Goal: Transaction & Acquisition: Obtain resource

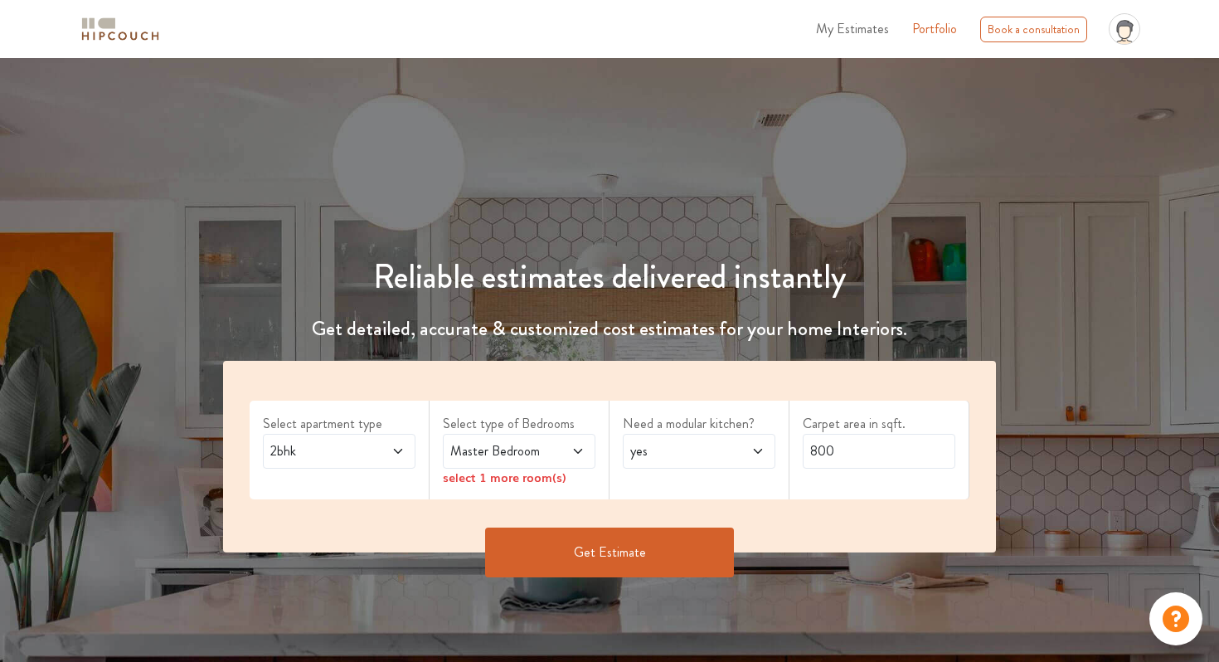
click at [876, 158] on div "Reliable estimates delivered instantly Get detailed, accurate & customized cost…" at bounding box center [609, 370] width 1219 height 464
click at [1122, 34] on icon at bounding box center [1124, 32] width 12 height 12
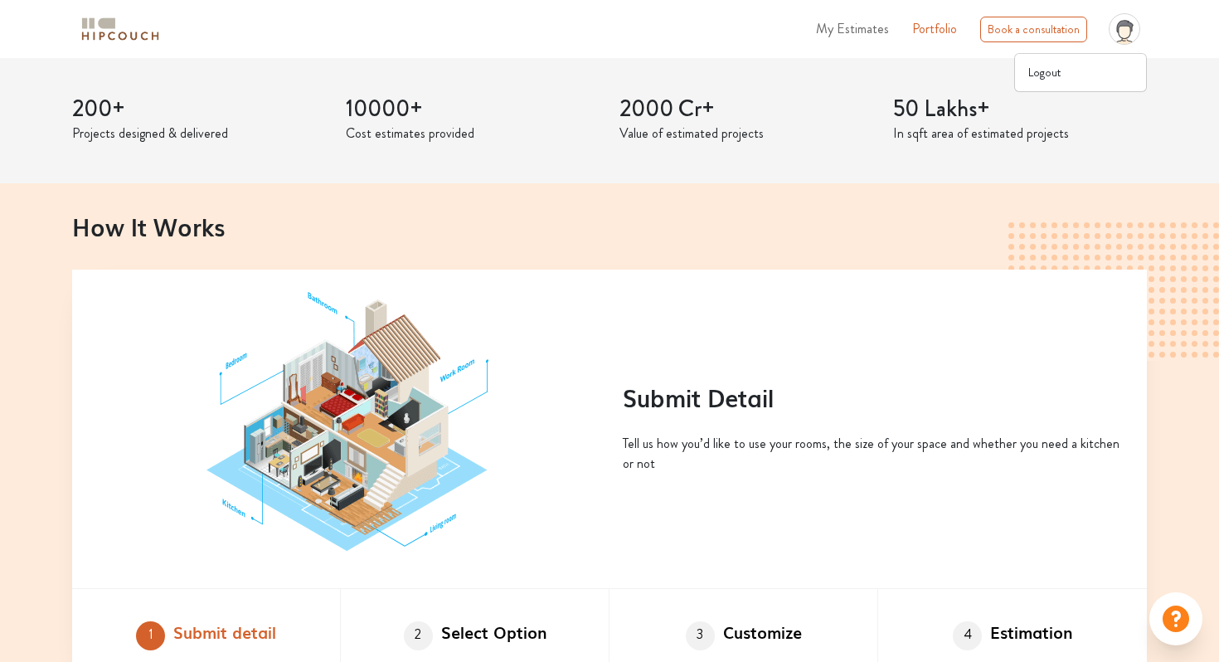
scroll to position [385, 0]
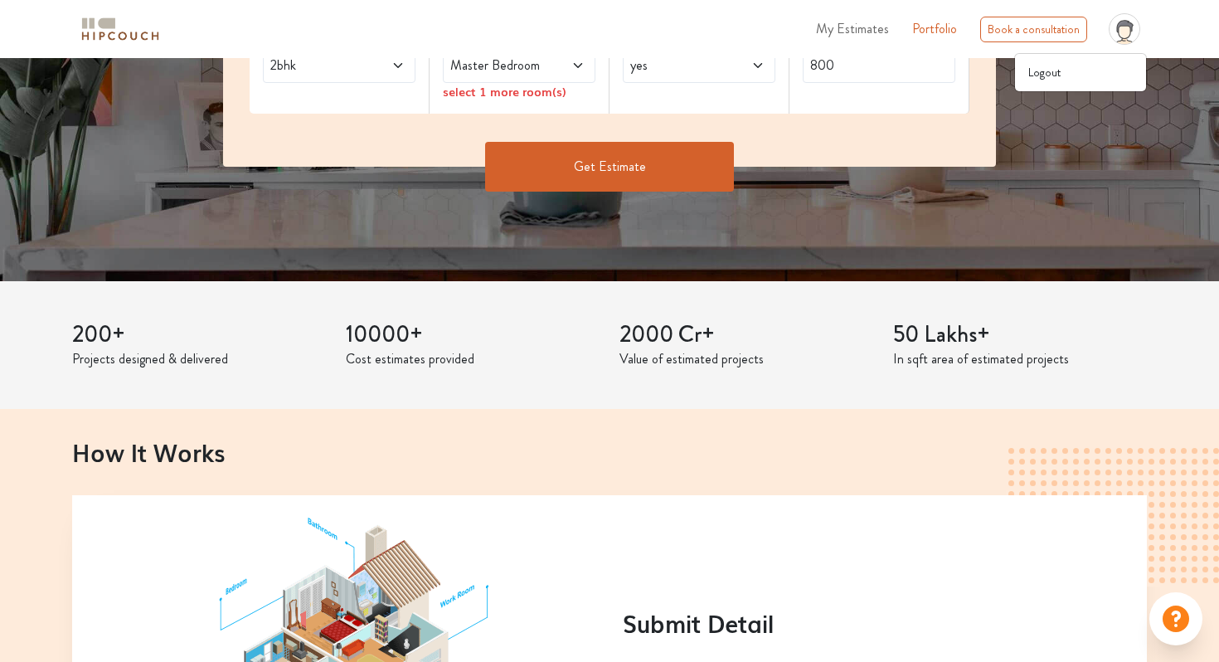
click at [642, 162] on button "Get Estimate" at bounding box center [609, 167] width 249 height 50
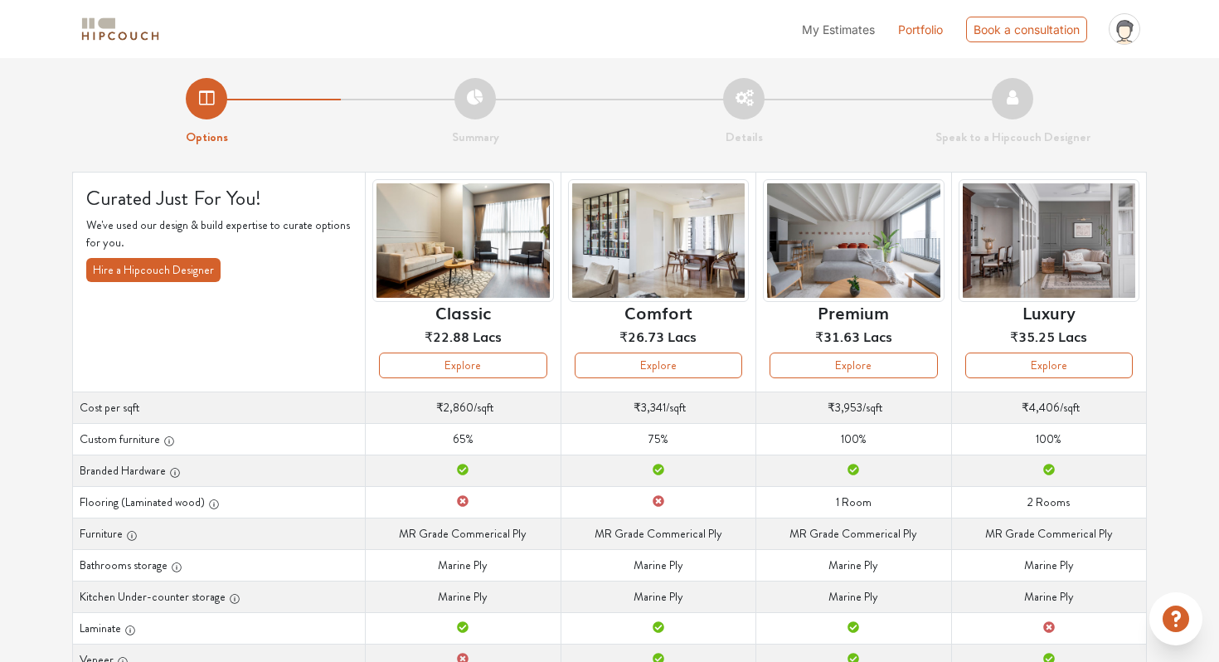
click at [477, 351] on div "Classic ₹22.88 Lacs" at bounding box center [462, 265] width 181 height 173
click at [476, 363] on button "Explore" at bounding box center [462, 365] width 167 height 26
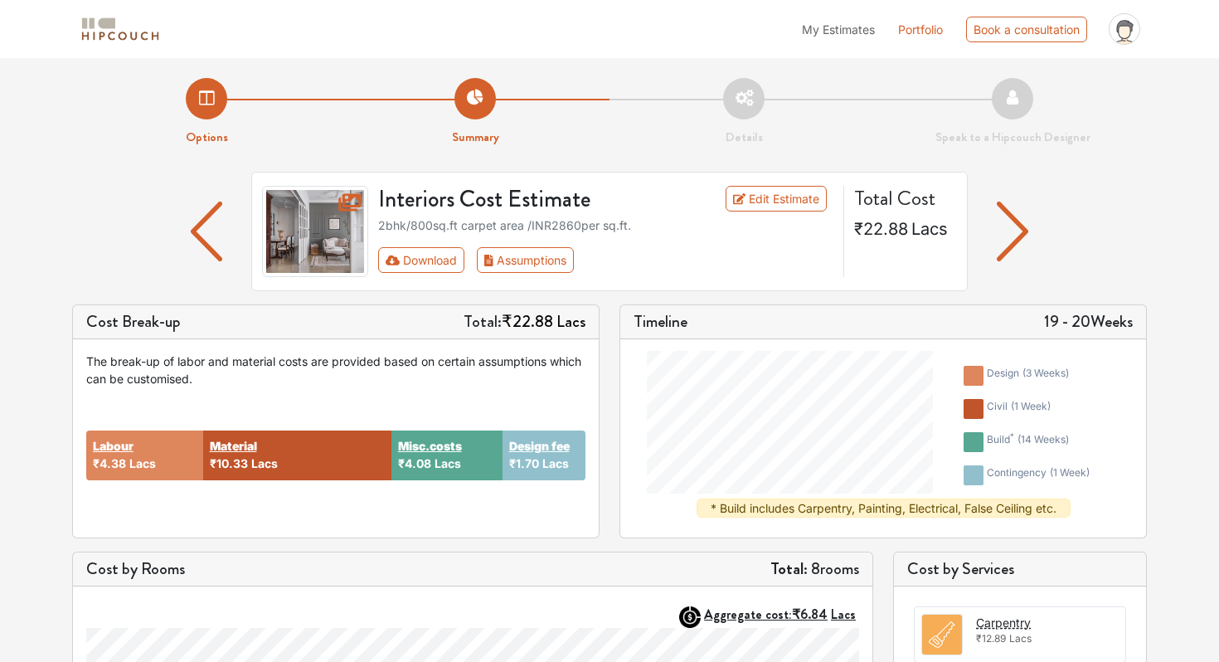
click at [1008, 239] on img "button" at bounding box center [1012, 231] width 32 height 60
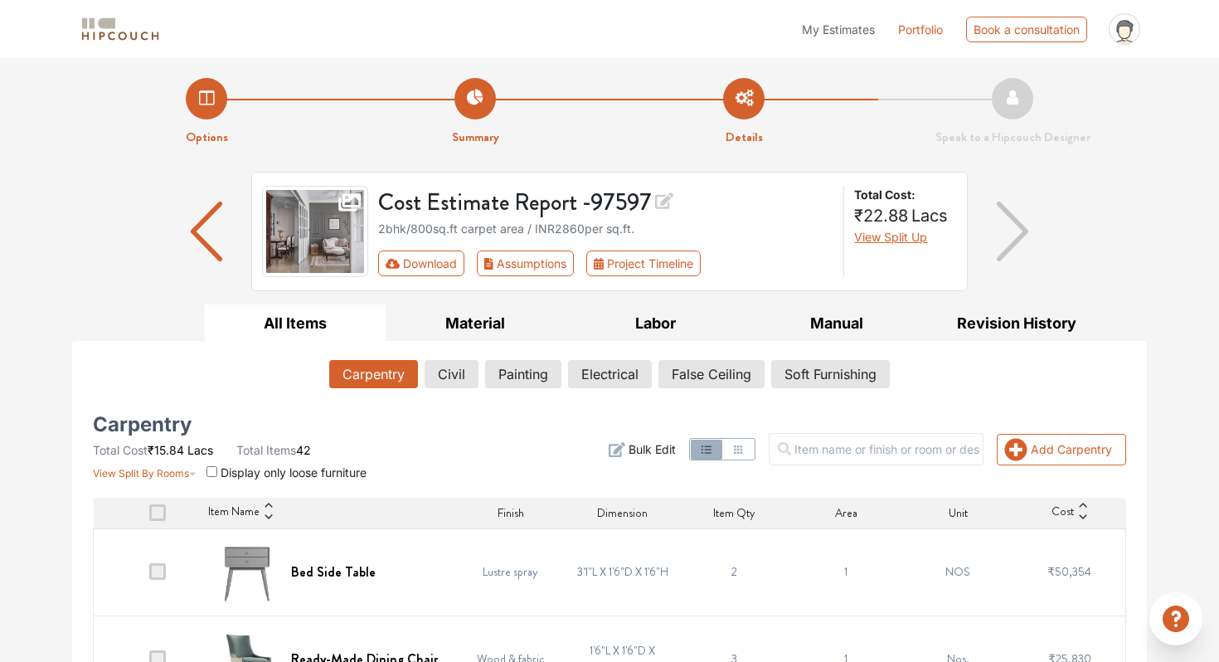
click at [1064, 179] on div "Cost Estimate Report - 97597 2bhk / 800 sq.ft carpet area / INR 2860 per sq.ft.…" at bounding box center [609, 238] width 1074 height 133
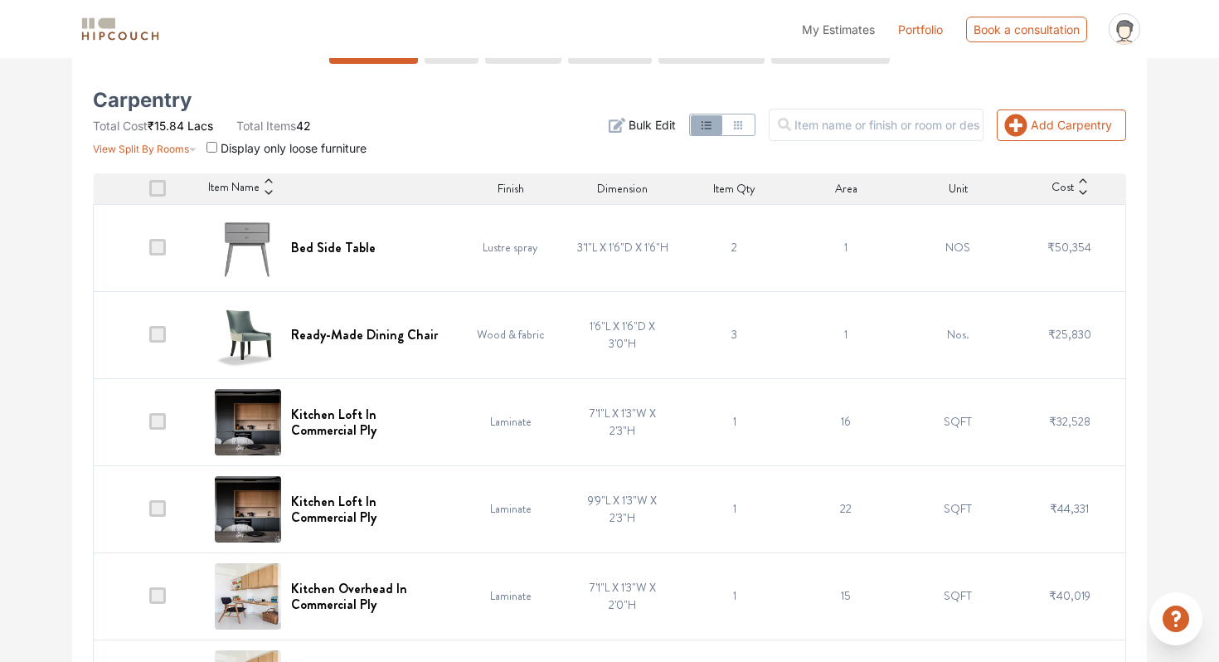
scroll to position [304, 0]
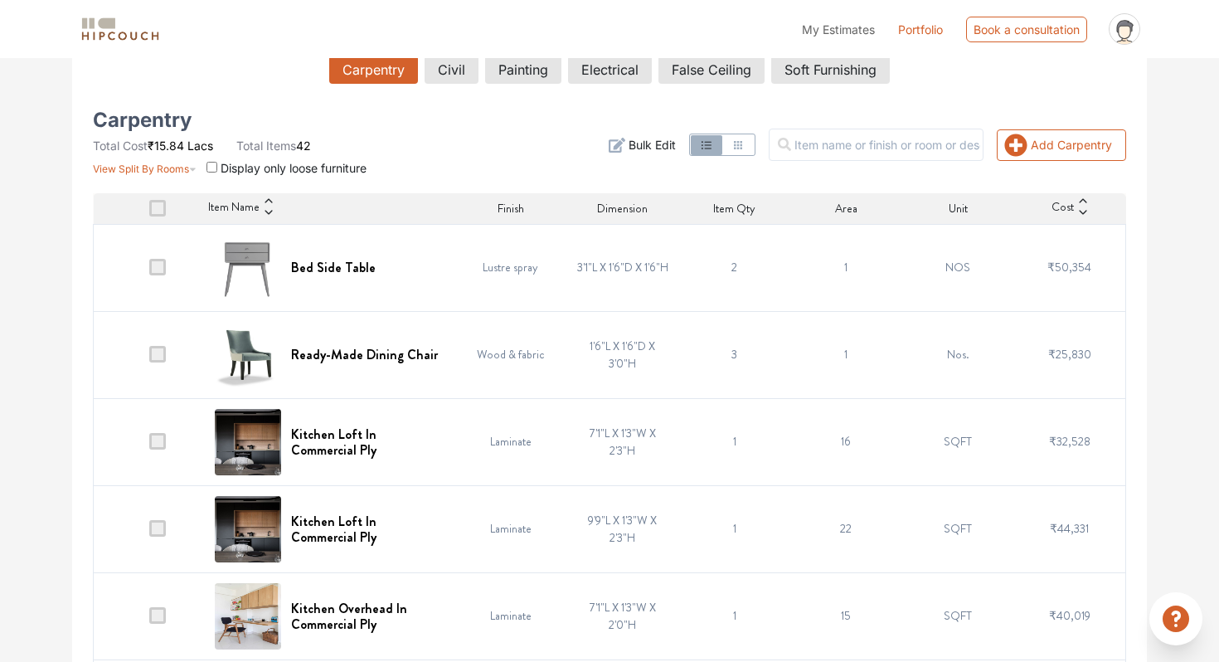
click at [744, 139] on icon "button" at bounding box center [737, 144] width 13 height 13
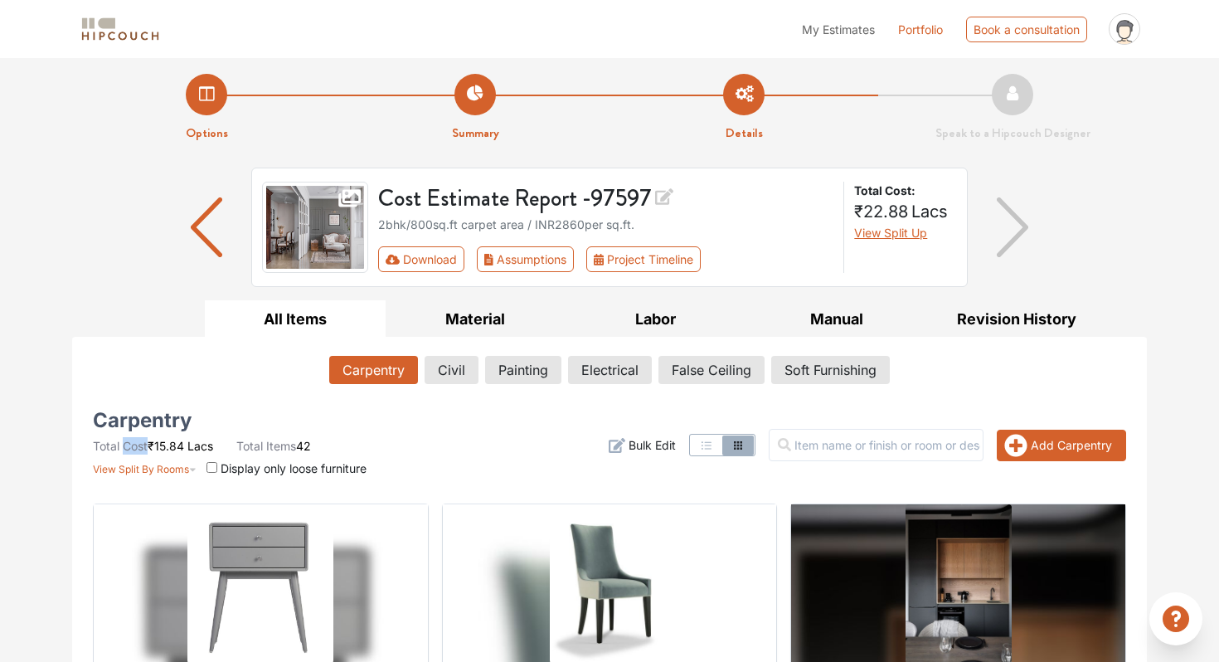
scroll to position [0, 0]
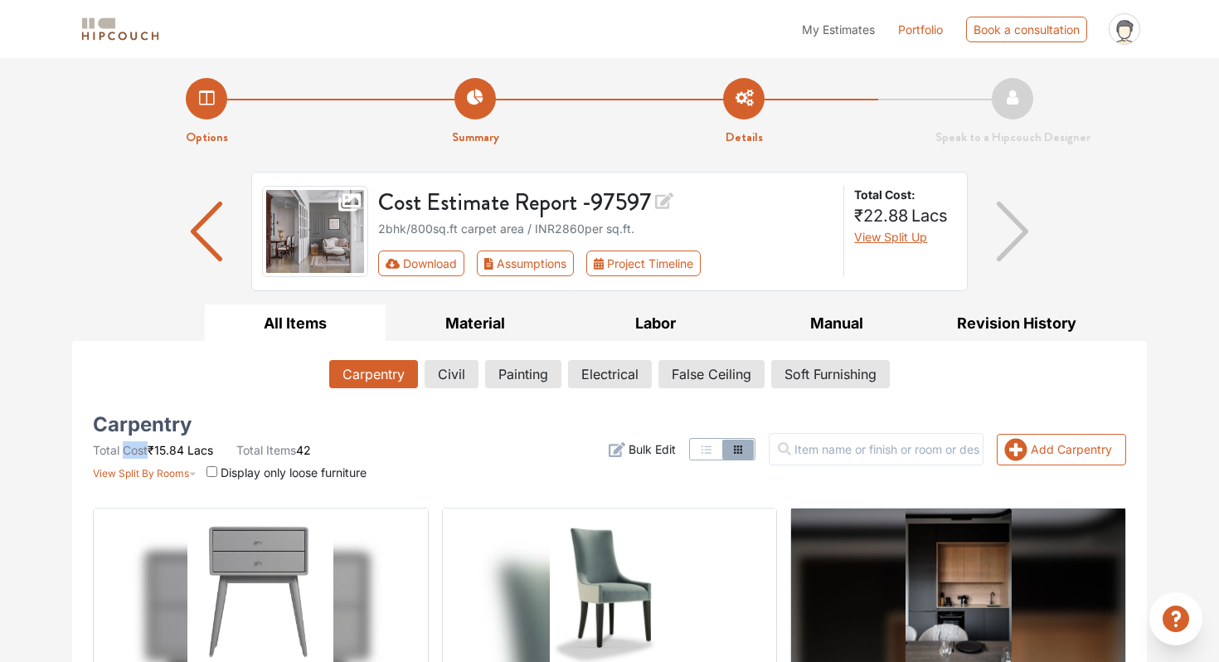
click at [139, 21] on img at bounding box center [120, 29] width 83 height 29
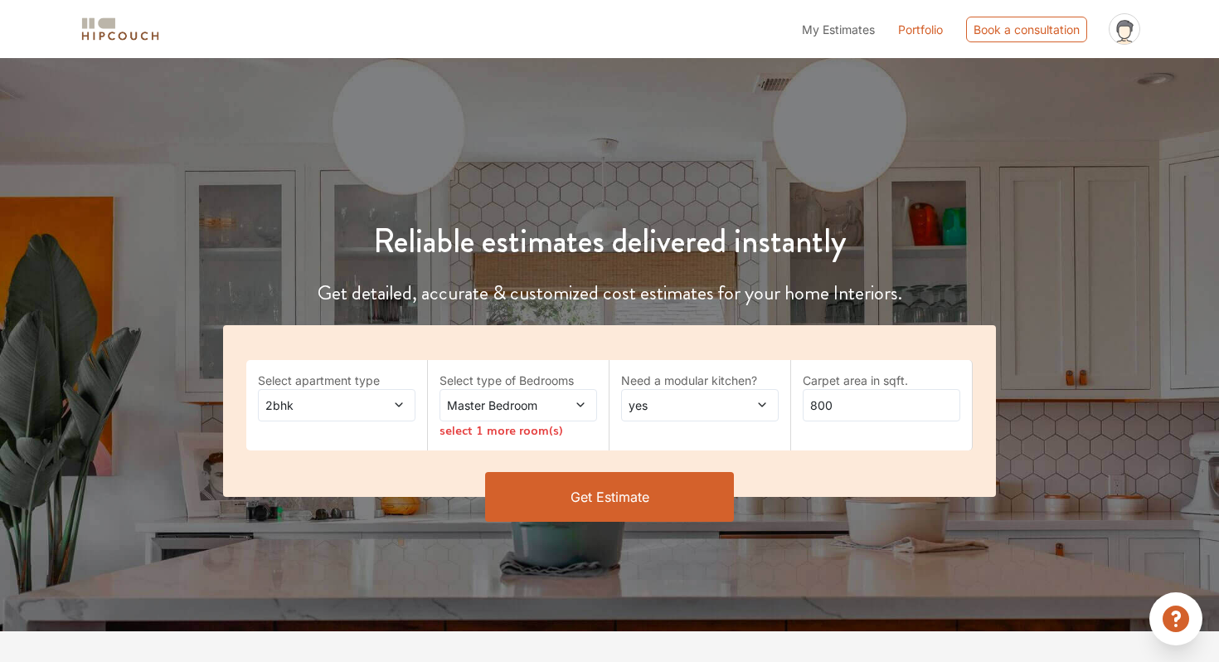
scroll to position [41, 0]
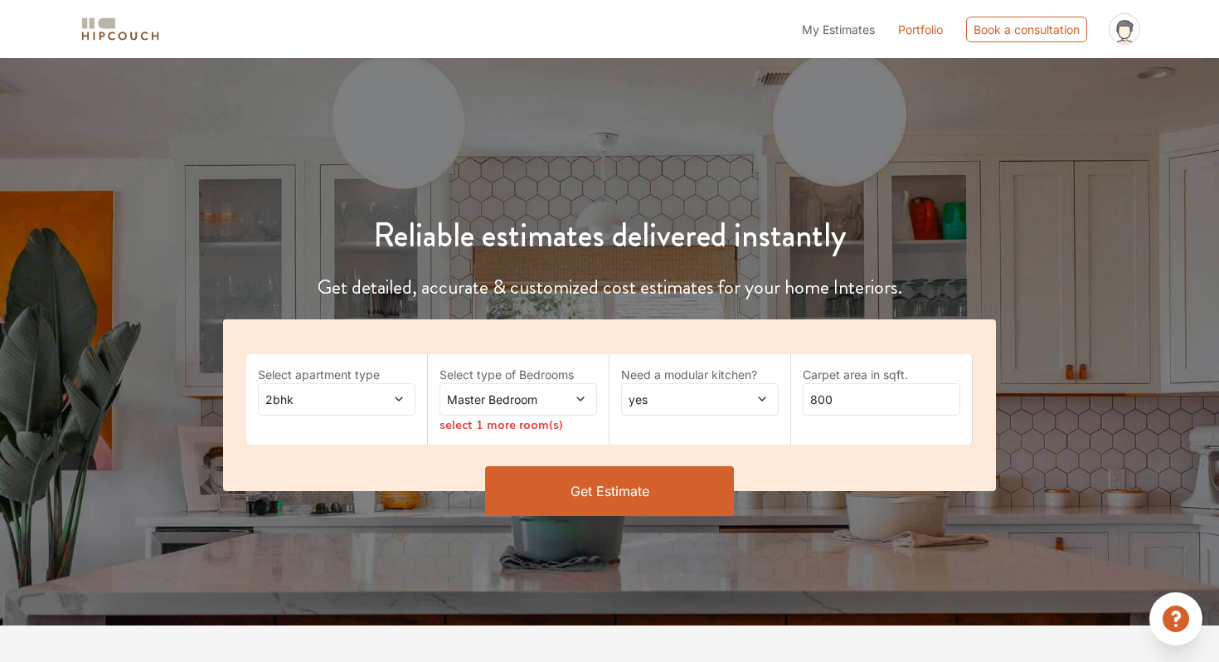
click at [604, 492] on button "Get Estimate" at bounding box center [609, 491] width 249 height 50
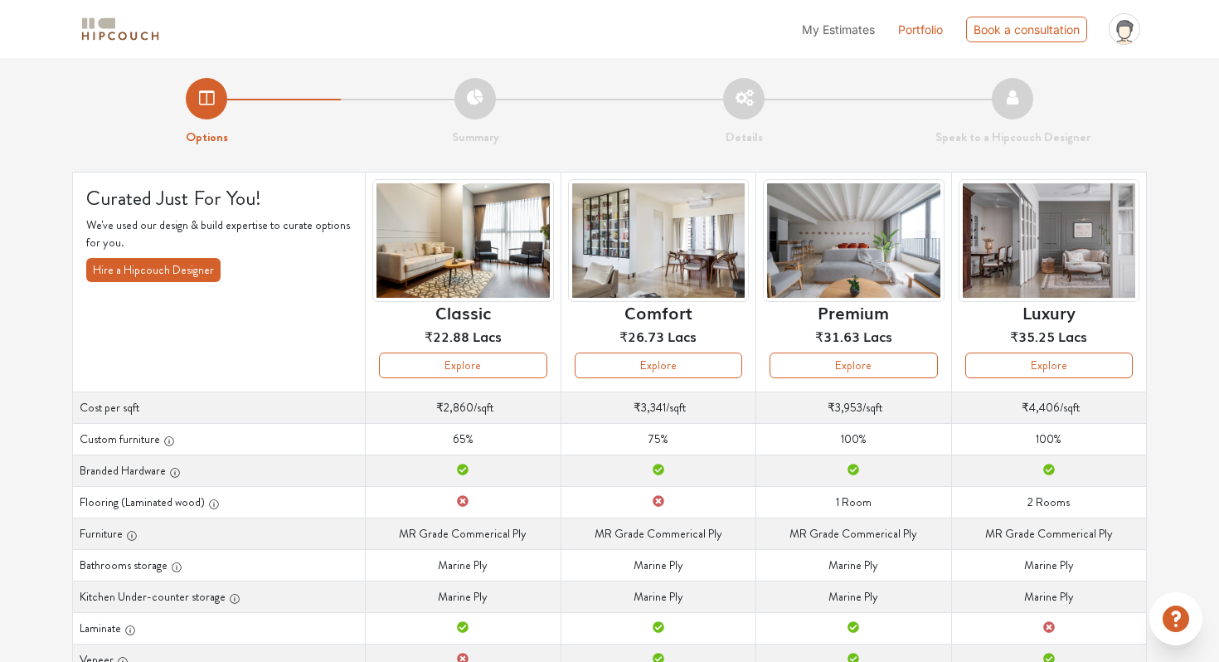
scroll to position [7, 0]
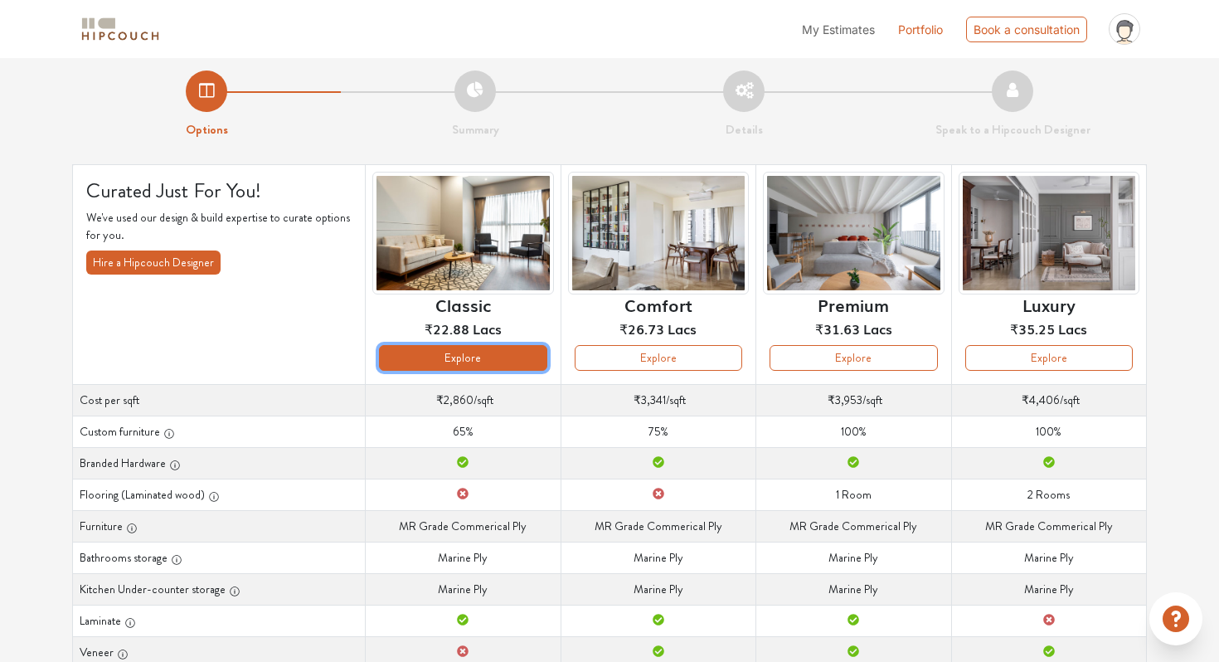
click at [500, 356] on button "Explore" at bounding box center [462, 358] width 167 height 26
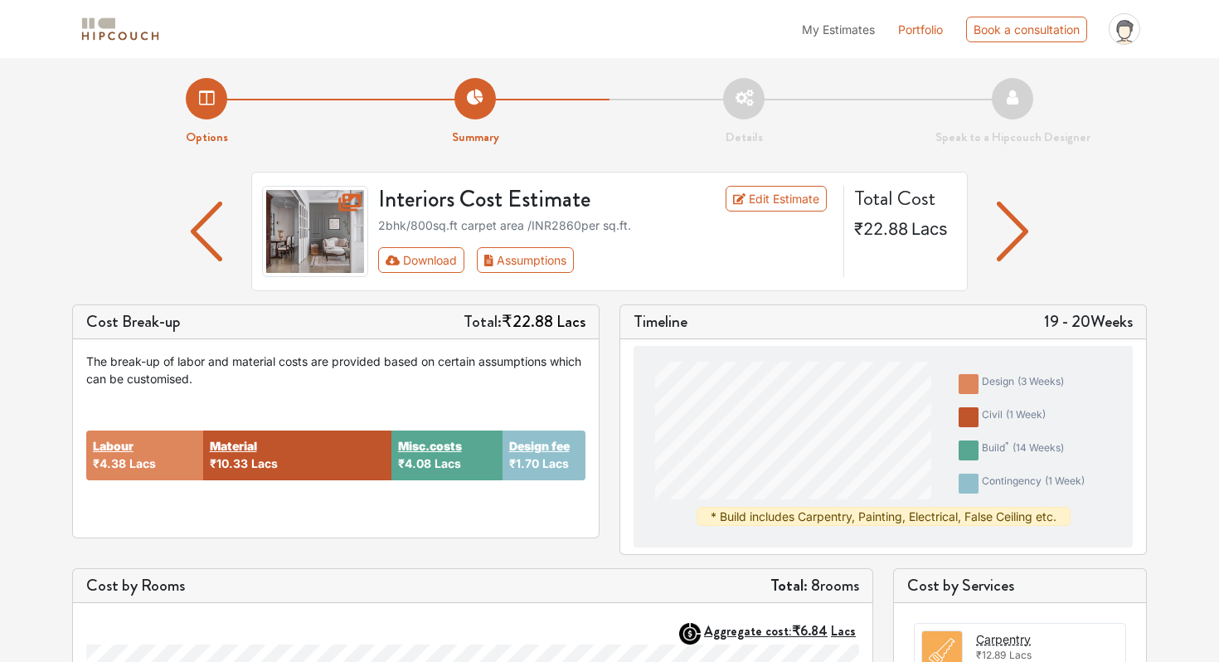
click at [1015, 229] on img "button" at bounding box center [1012, 231] width 32 height 60
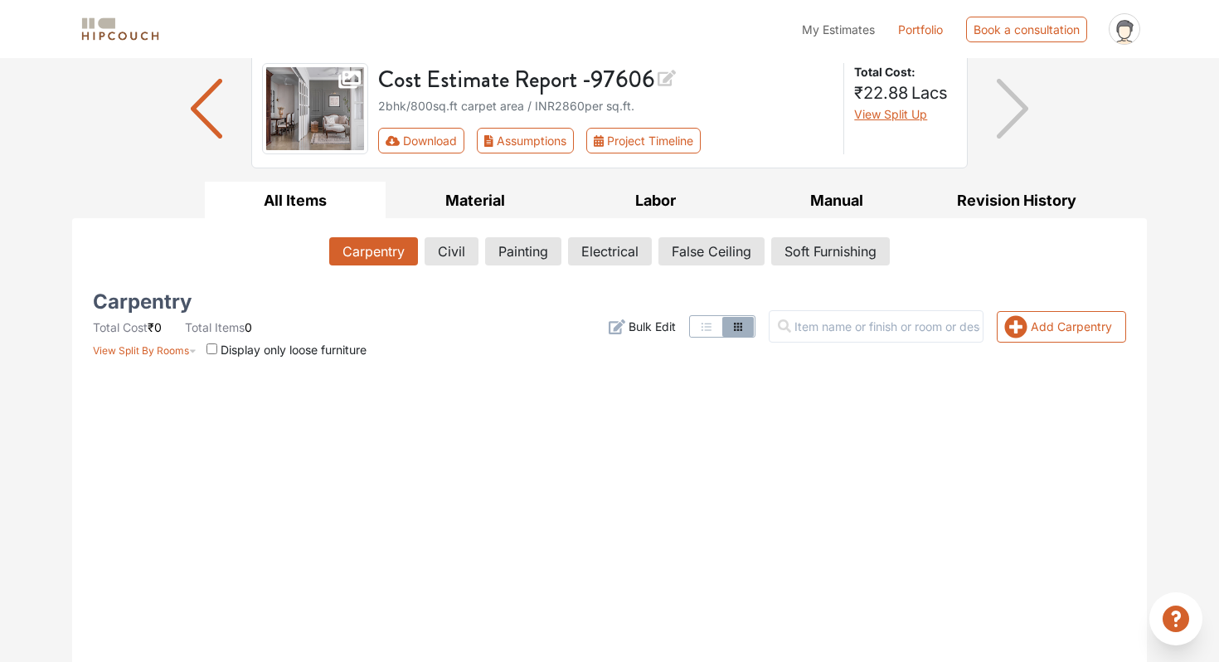
scroll to position [33, 0]
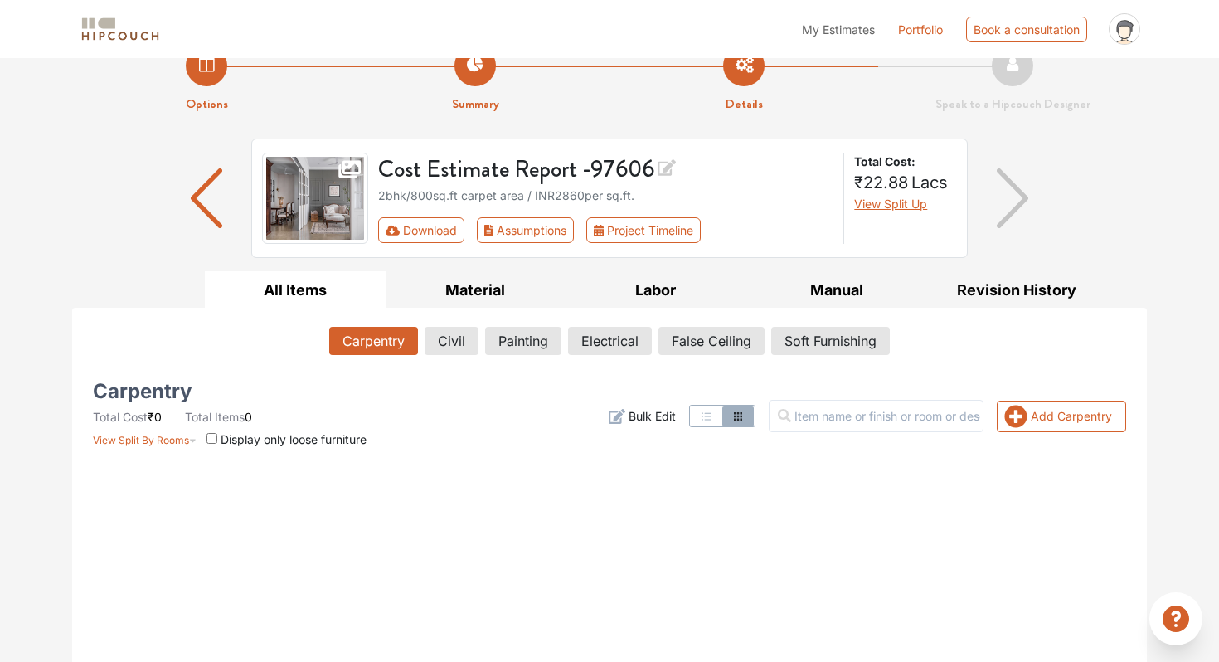
click at [713, 411] on icon "button" at bounding box center [706, 416] width 13 height 13
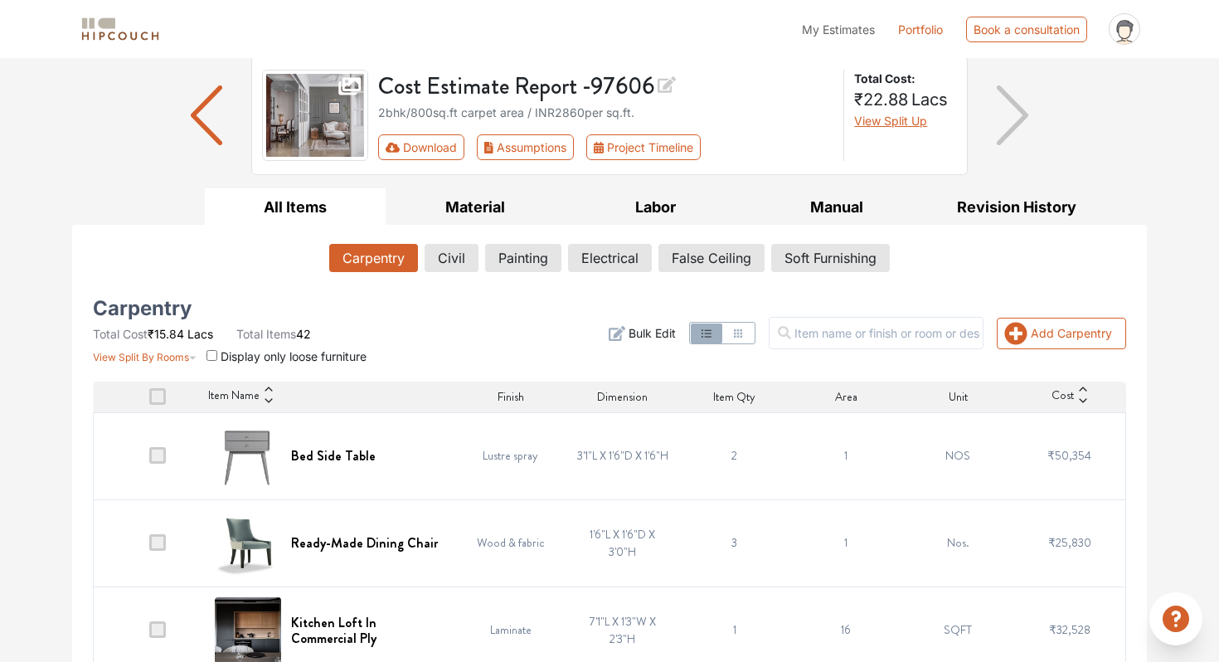
scroll to position [212, 0]
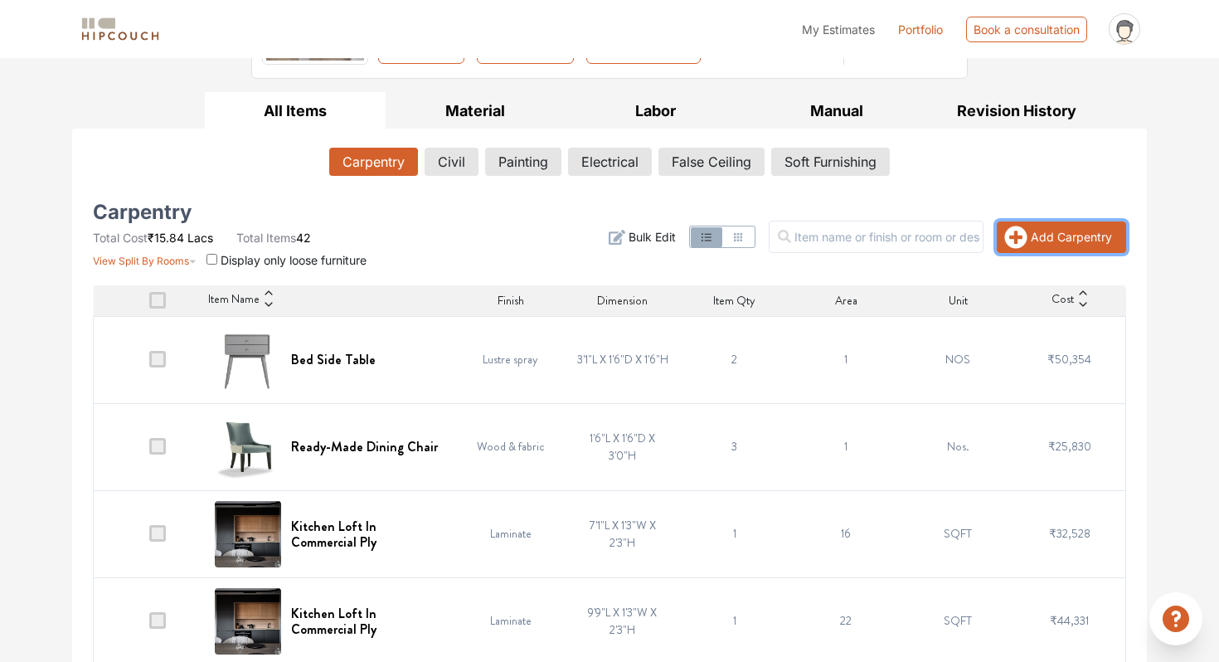
click at [1052, 240] on button "Add Carpentry" at bounding box center [1060, 237] width 129 height 32
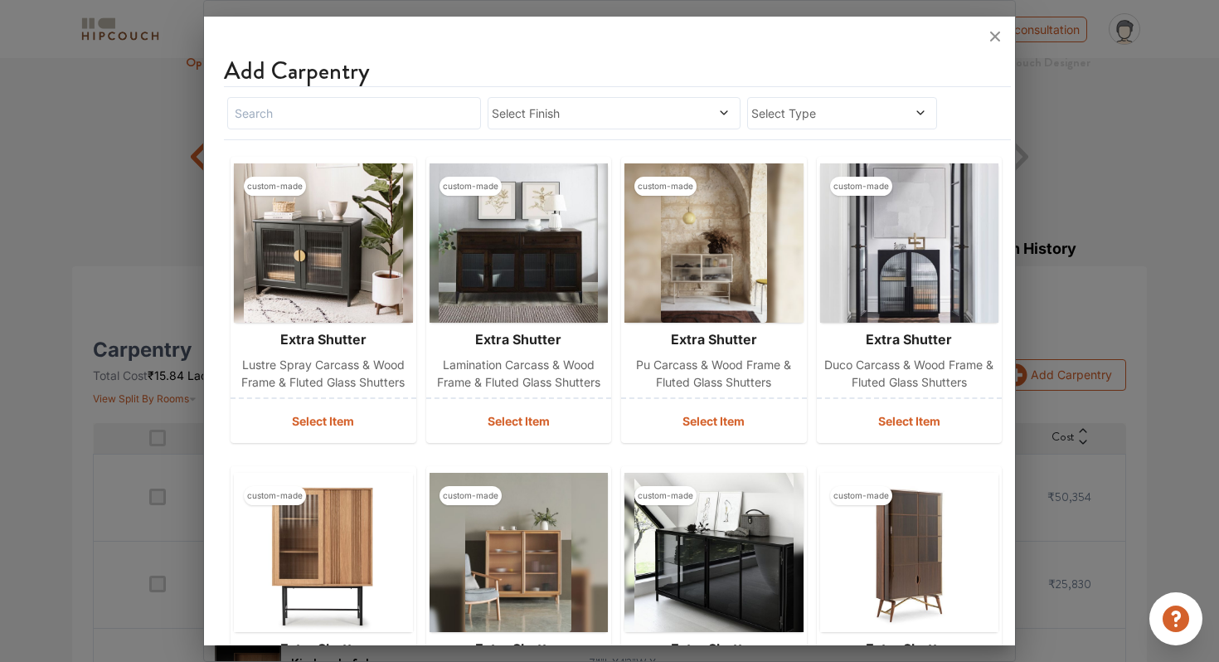
scroll to position [0, 0]
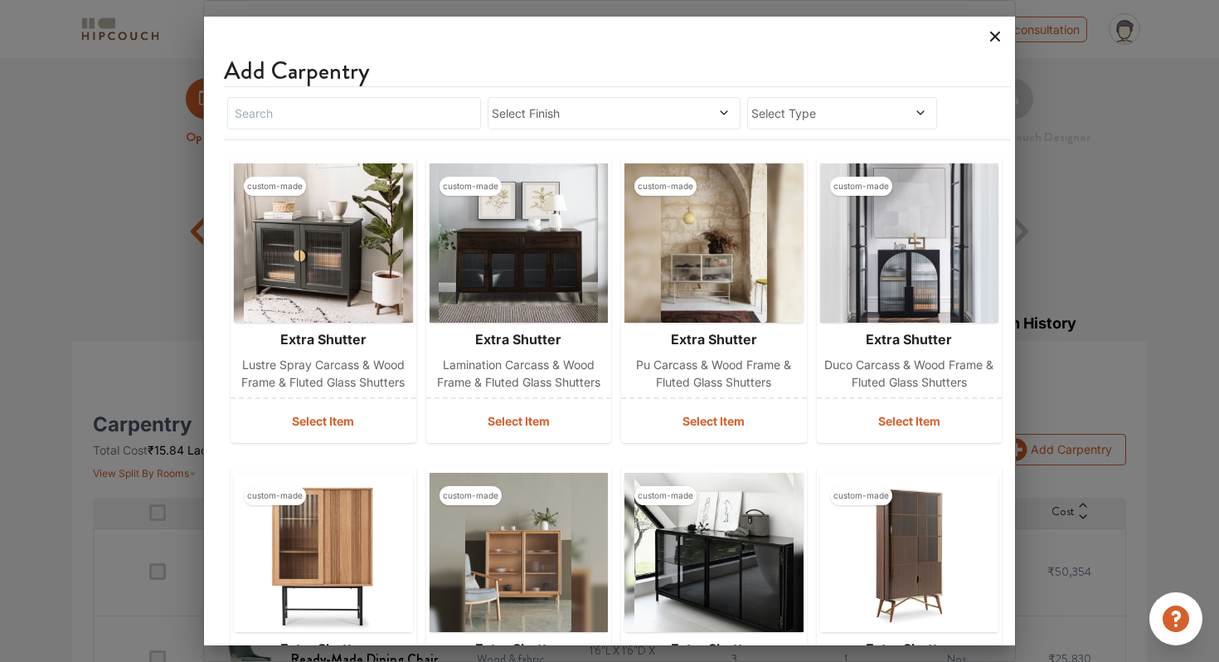
click at [995, 41] on icon at bounding box center [995, 36] width 27 height 27
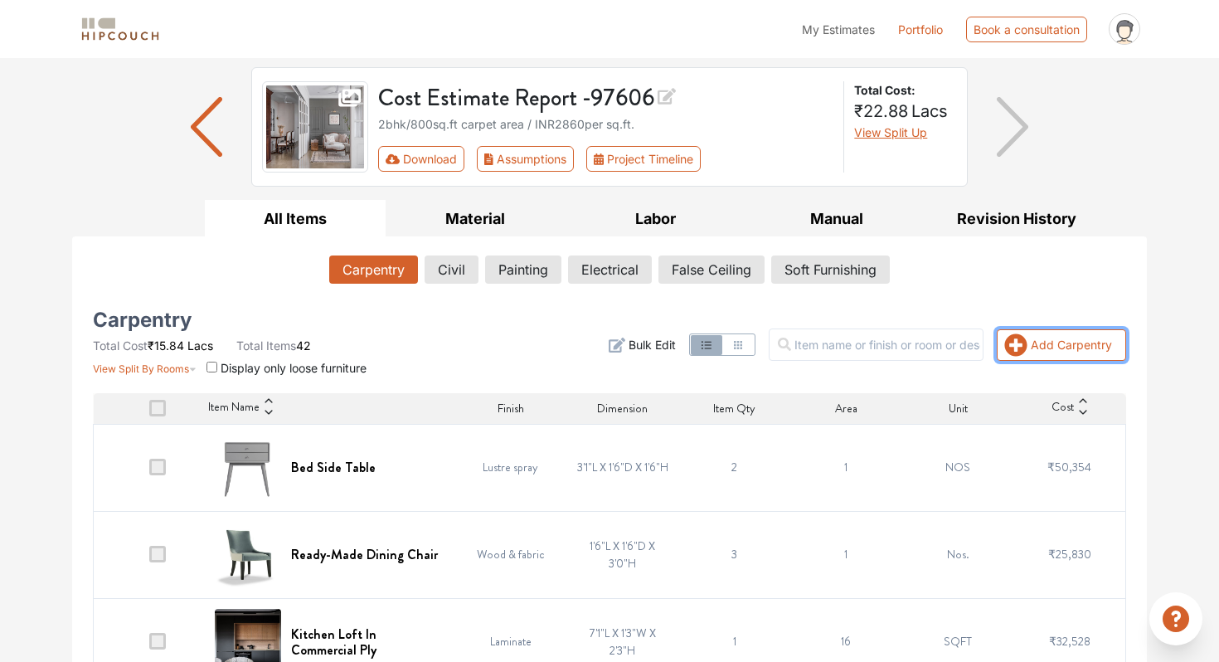
scroll to position [105, 0]
click at [1055, 342] on button "Add Carpentry" at bounding box center [1060, 344] width 129 height 32
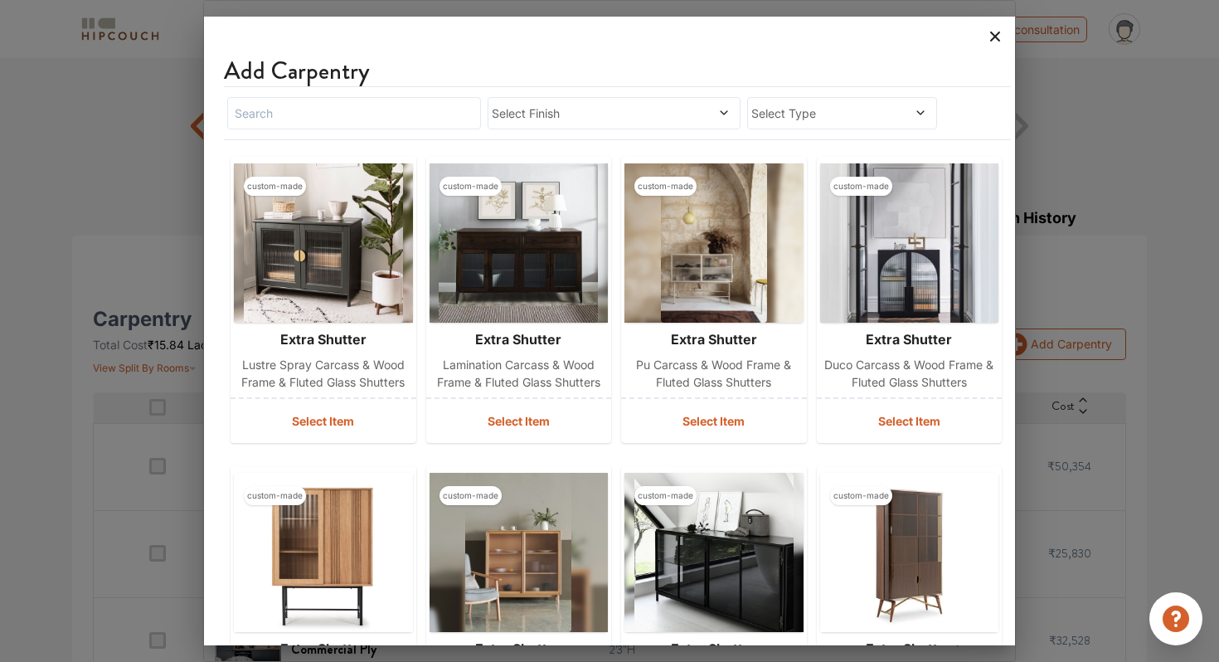
click at [989, 39] on icon at bounding box center [995, 36] width 27 height 27
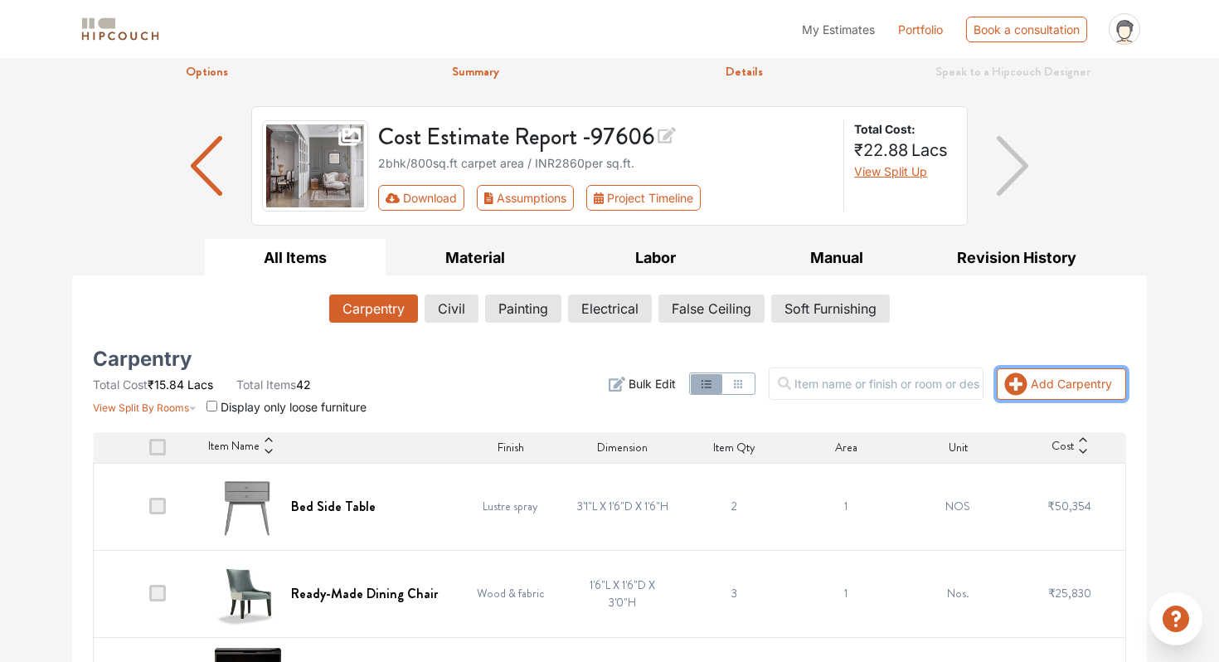
scroll to position [0, 0]
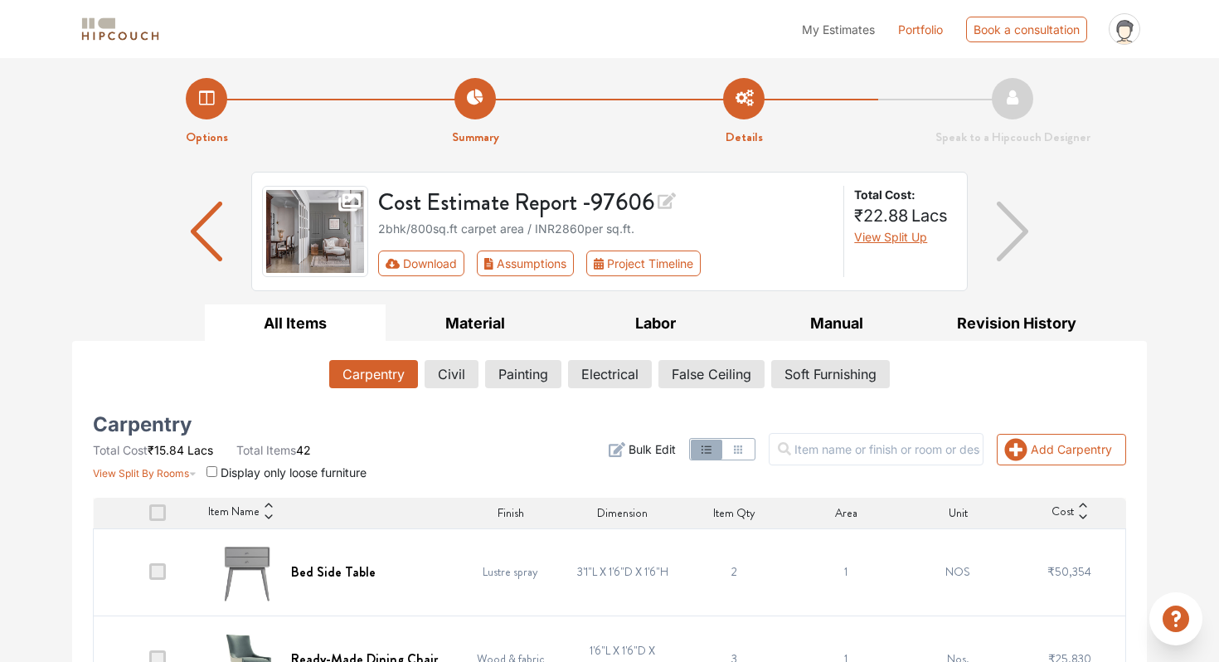
click at [932, 28] on link "Portfolio" at bounding box center [920, 29] width 45 height 17
